Goal: Task Accomplishment & Management: Manage account settings

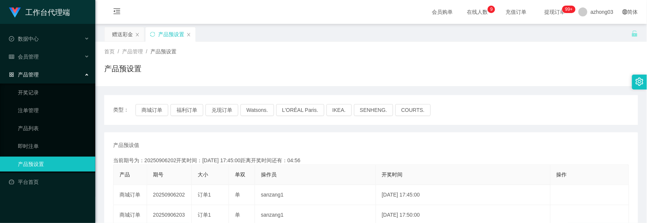
scroll to position [50, 0]
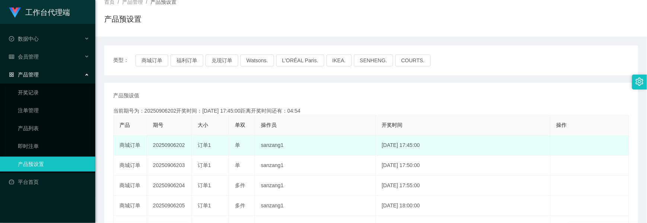
click at [203, 145] on span "订单1" at bounding box center [204, 145] width 13 height 6
drag, startPoint x: 203, startPoint y: 145, endPoint x: 171, endPoint y: 144, distance: 32.1
click at [171, 144] on td "20250906202" at bounding box center [169, 145] width 45 height 20
click at [171, 143] on td "20250906202" at bounding box center [169, 145] width 45 height 20
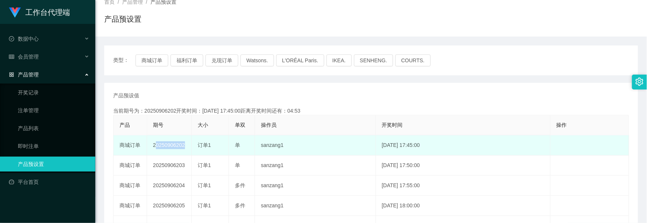
click at [171, 143] on td "20250906202" at bounding box center [169, 145] width 45 height 20
copy td "20250906202"
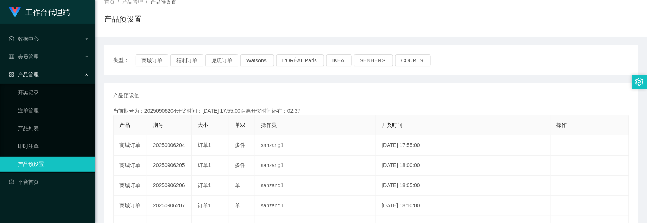
click at [32, 72] on span "产品管理" at bounding box center [24, 75] width 30 height 6
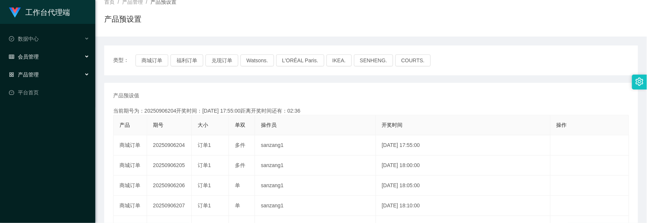
click at [42, 54] on div "会员管理" at bounding box center [47, 56] width 95 height 15
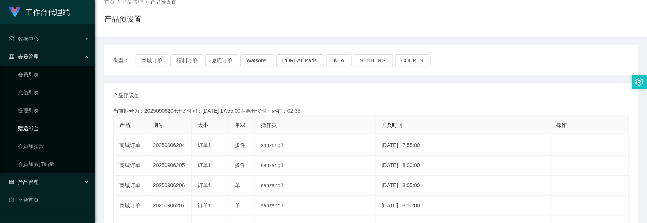
click at [36, 127] on link "赠送彩金" at bounding box center [54, 128] width 72 height 15
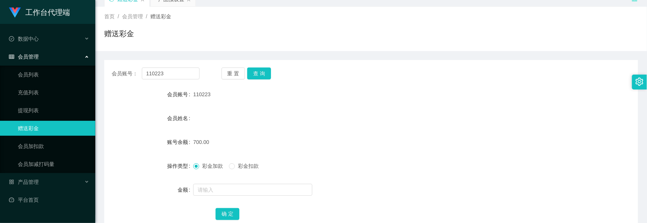
scroll to position [50, 0]
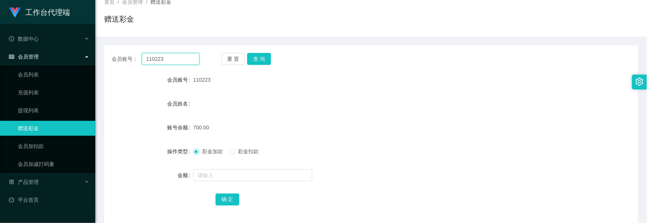
drag, startPoint x: 174, startPoint y: 59, endPoint x: 96, endPoint y: 42, distance: 80.1
click at [96, 42] on main "关闭左侧 关闭右侧 关闭其它 刷新页面 赠送彩金 产品预设置 首页 / 会员管理 / 赠送彩金 / 赠送彩金 会员账号： 110223 重 置 查 询 会员账…" at bounding box center [371, 98] width 552 height 248
paste input "2299"
type input "2299"
click at [257, 60] on button "查 询" at bounding box center [259, 59] width 24 height 12
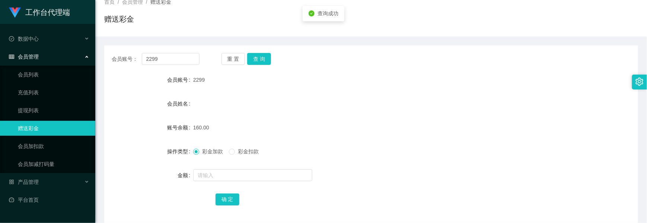
click at [233, 156] on div "彩金加款 彩金扣款" at bounding box center [349, 151] width 312 height 15
click at [221, 173] on input "text" at bounding box center [252, 175] width 119 height 12
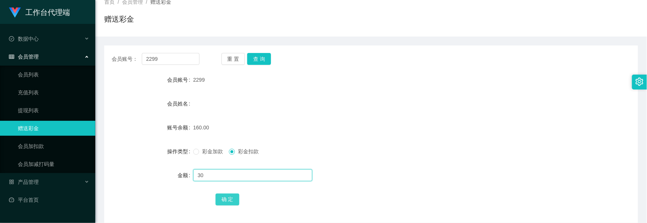
type input "30"
click at [222, 202] on button "确 定" at bounding box center [228, 199] width 24 height 12
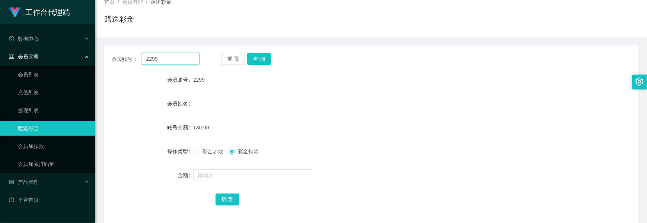
drag, startPoint x: 172, startPoint y: 58, endPoint x: 99, endPoint y: 59, distance: 73.4
click at [100, 59] on main "关闭左侧 关闭右侧 关闭其它 刷新页面 赠送彩金 产品预设置 首页 / 会员管理 / 赠送彩金 / 赠送彩金 会员账号： 2299 重 置 查 询 会员账号 …" at bounding box center [371, 98] width 552 height 248
paste input "Aqua"
type input "Aqua"
click at [268, 63] on button "查 询" at bounding box center [259, 59] width 24 height 12
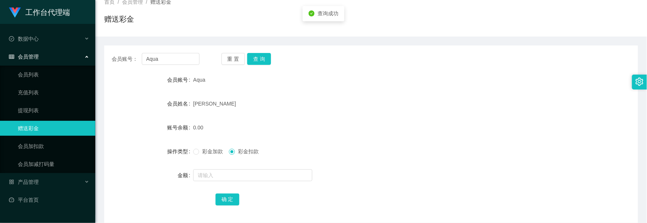
click at [199, 151] on span "彩金加款" at bounding box center [212, 151] width 27 height 6
click at [203, 175] on input "text" at bounding box center [252, 175] width 119 height 12
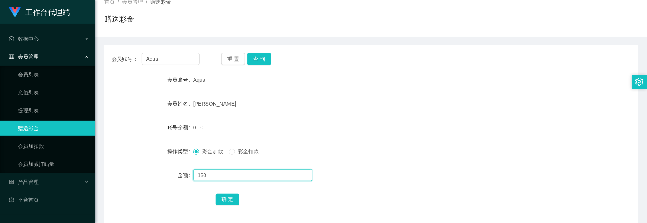
type input "130"
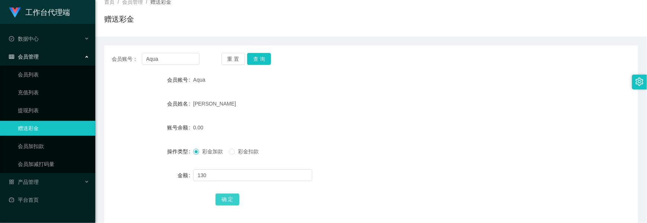
click at [225, 194] on button "确 定" at bounding box center [228, 199] width 24 height 12
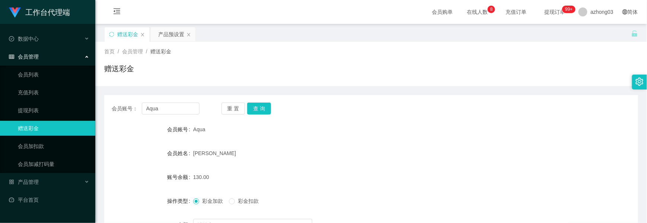
click at [40, 57] on div "会员管理" at bounding box center [47, 56] width 95 height 15
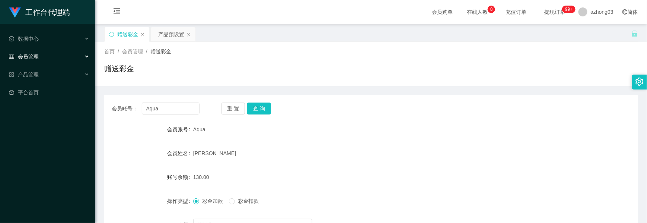
click at [44, 61] on div "会员管理" at bounding box center [47, 56] width 95 height 15
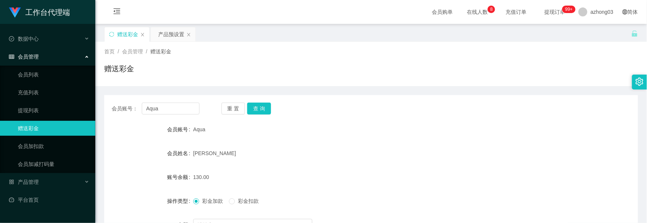
click at [63, 55] on div "会员管理" at bounding box center [47, 56] width 95 height 15
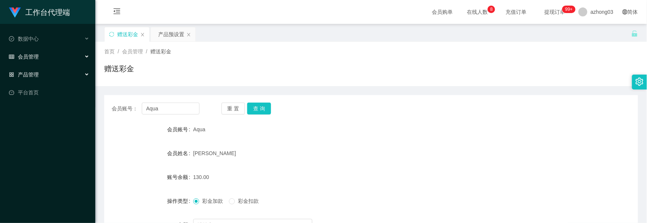
click at [57, 68] on div "产品管理" at bounding box center [47, 74] width 95 height 15
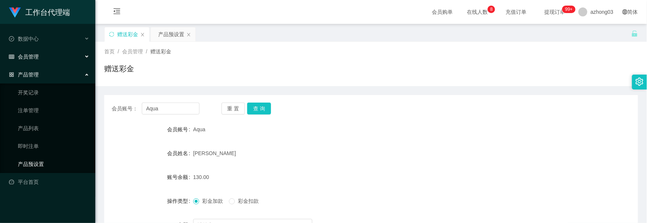
click at [48, 156] on link "产品预设置" at bounding box center [54, 163] width 72 height 15
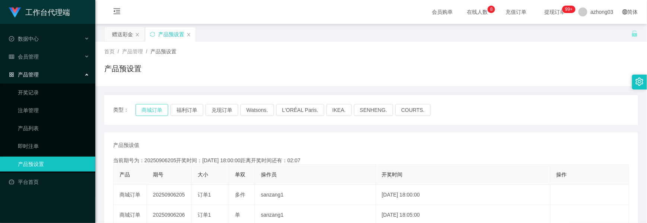
click at [150, 109] on button "商城订单" at bounding box center [152, 110] width 33 height 12
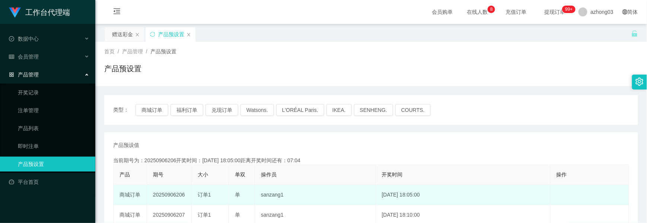
drag, startPoint x: 181, startPoint y: 191, endPoint x: 177, endPoint y: 194, distance: 5.2
click at [181, 192] on td "20250906206" at bounding box center [169, 195] width 45 height 20
click at [175, 194] on td "20250906206" at bounding box center [169, 195] width 45 height 20
copy td "20250906206"
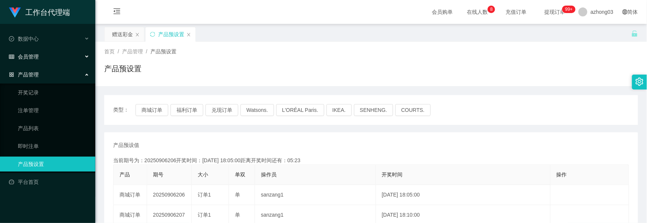
click at [42, 57] on div "会员管理" at bounding box center [47, 56] width 95 height 15
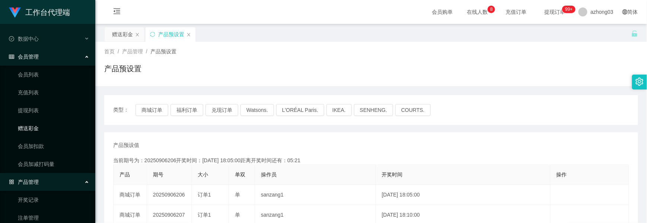
click at [32, 128] on link "赠送彩金" at bounding box center [54, 128] width 72 height 15
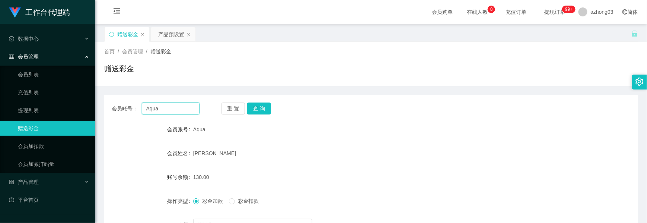
drag, startPoint x: 160, startPoint y: 109, endPoint x: 126, endPoint y: 105, distance: 34.8
click at [126, 105] on div "会员账号： Aqua" at bounding box center [156, 108] width 88 height 12
paste input "0132329817"
type input "0132329817"
click at [256, 103] on button "查 询" at bounding box center [259, 108] width 24 height 12
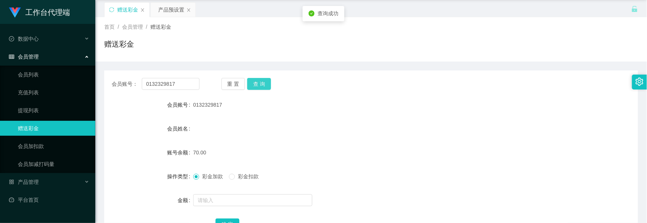
scroll to position [50, 0]
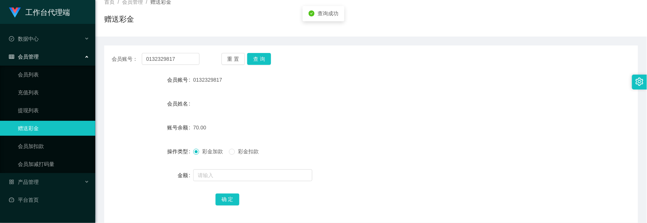
click at [233, 182] on div at bounding box center [349, 175] width 312 height 15
click at [239, 179] on input "text" at bounding box center [252, 175] width 119 height 12
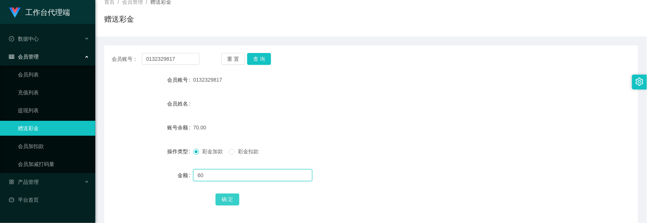
type input "60"
click at [222, 203] on button "确 定" at bounding box center [228, 199] width 24 height 12
click at [226, 198] on button "确 定" at bounding box center [228, 199] width 24 height 12
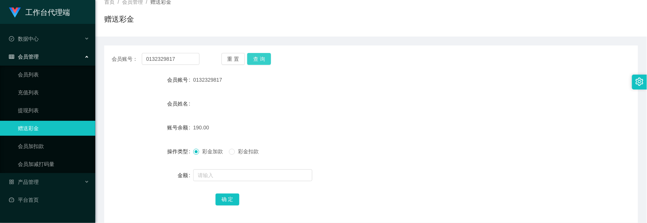
click at [266, 59] on button "查 询" at bounding box center [259, 59] width 24 height 12
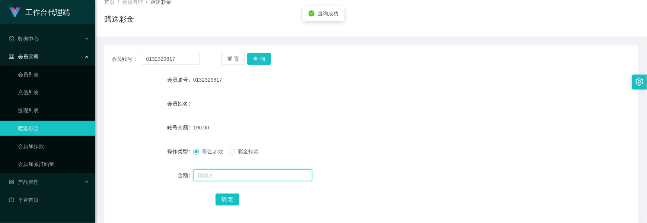
click at [215, 174] on input "text" at bounding box center [252, 175] width 119 height 12
type input "60"
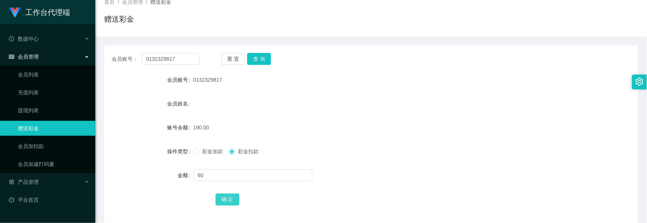
click at [222, 197] on button "确 定" at bounding box center [228, 199] width 24 height 12
